Goal: Transaction & Acquisition: Obtain resource

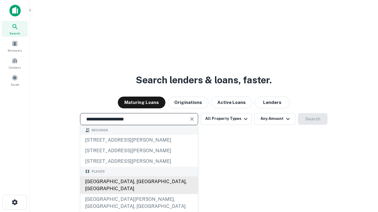
click at [139, 194] on div "Santa Monica, CA, USA" at bounding box center [138, 186] width 117 height 18
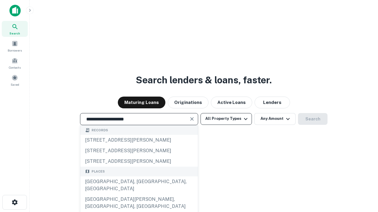
type input "**********"
click at [226, 119] on button "All Property Types" at bounding box center [225, 119] width 51 height 12
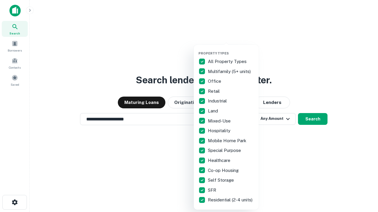
click at [231, 50] on button "button" at bounding box center [230, 50] width 65 height 0
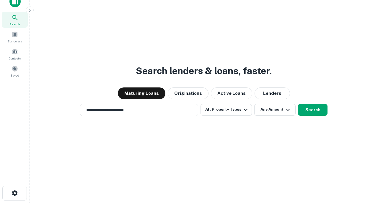
scroll to position [4, 71]
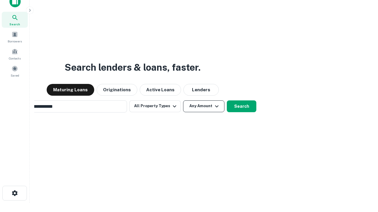
click at [183, 101] on button "Any Amount" at bounding box center [203, 107] width 41 height 12
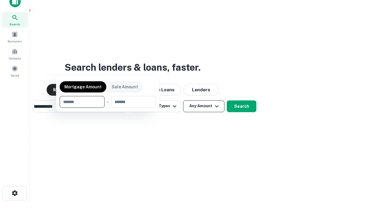
scroll to position [9, 0]
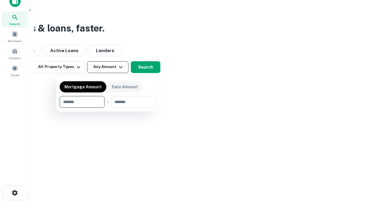
type input "*******"
click at [108, 108] on button "button" at bounding box center [108, 108] width 96 height 0
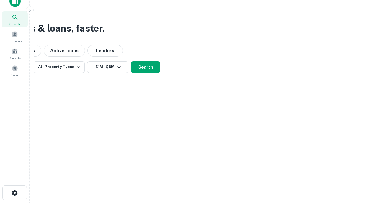
scroll to position [4, 109]
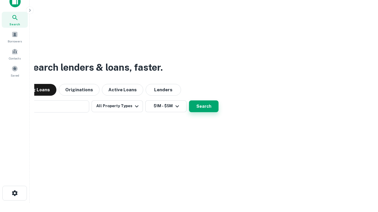
click at [189, 101] on button "Search" at bounding box center [203, 107] width 29 height 12
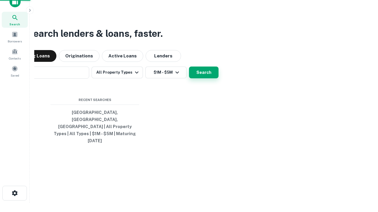
scroll to position [16, 167]
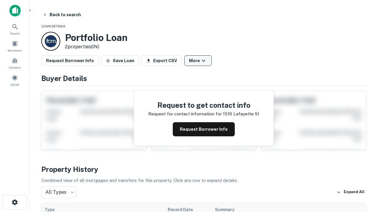
click at [198, 61] on button "More" at bounding box center [197, 60] width 27 height 11
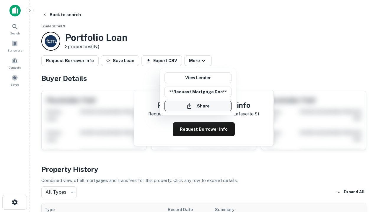
click at [198, 106] on button "Share" at bounding box center [197, 106] width 67 height 11
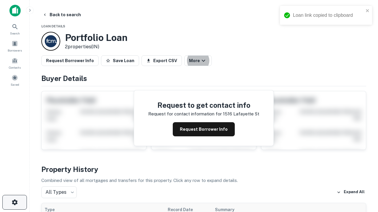
click at [14, 203] on icon "button" at bounding box center [14, 202] width 7 height 7
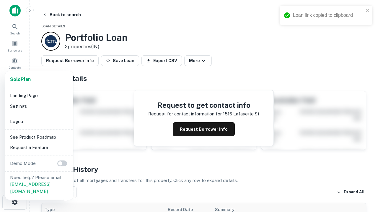
click at [39, 122] on li "Logout" at bounding box center [39, 122] width 63 height 11
